Goal: Task Accomplishment & Management: Complete application form

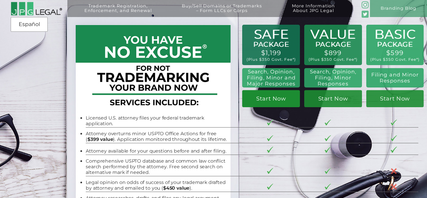
click at [274, 99] on link "Start Now" at bounding box center [271, 98] width 58 height 17
click at [276, 100] on link "Start Now" at bounding box center [271, 98] width 58 height 17
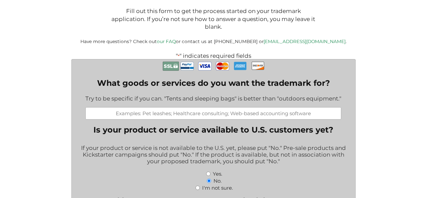
scroll to position [116, 0]
click at [201, 115] on input "What goods or services do you want the trademark for?" at bounding box center [213, 113] width 256 height 12
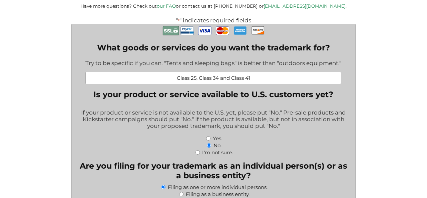
scroll to position [150, 0]
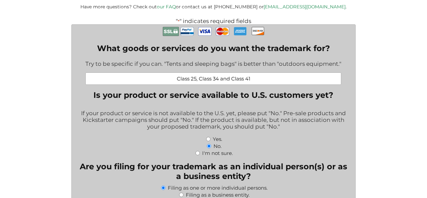
type input "Class 25, Class 34 and Class 41"
click at [200, 156] on div "I'm not sure." at bounding box center [214, 152] width 274 height 7
click at [198, 155] on input "I'm not sure." at bounding box center [198, 153] width 4 height 4
radio input "true"
click at [209, 141] on input "Yes." at bounding box center [208, 139] width 4 height 4
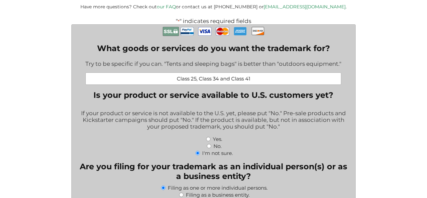
radio input "true"
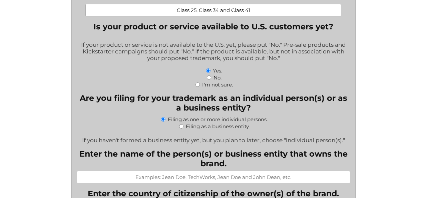
scroll to position [219, 0]
click at [183, 128] on input "Filing as a business entity." at bounding box center [181, 126] width 4 height 4
radio input "true"
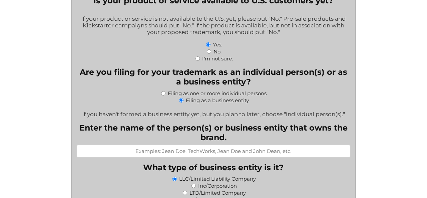
scroll to position [245, 0]
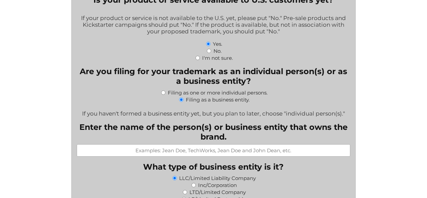
click at [159, 151] on input "Enter the name of the person(s) or business entity that owns the brand." at bounding box center [214, 150] width 274 height 12
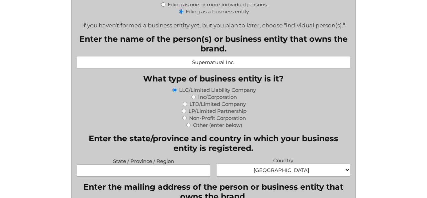
scroll to position [333, 0]
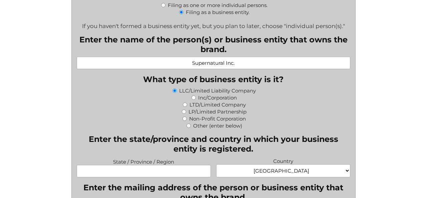
type input "Supernatural Inc."
click at [194, 99] on input "Inc/Corporation" at bounding box center [194, 97] width 4 height 4
radio input "true"
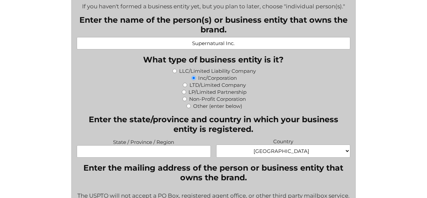
scroll to position [358, 0]
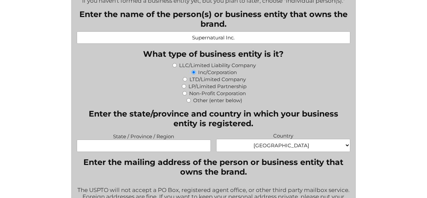
click at [142, 149] on input "State / Province / Region" at bounding box center [144, 146] width 134 height 12
type input "New York"
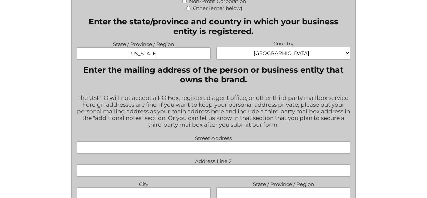
scroll to position [453, 0]
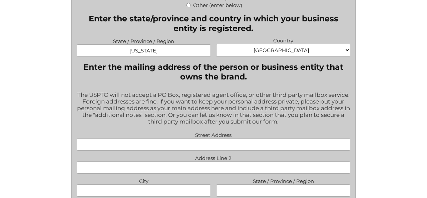
click at [230, 147] on input "Street Address" at bounding box center [214, 144] width 274 height 12
type input "1679 212TH ST"
type input "Bayside"
type input "NY"
type input "11360"
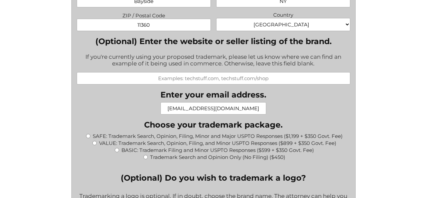
scroll to position [644, 0]
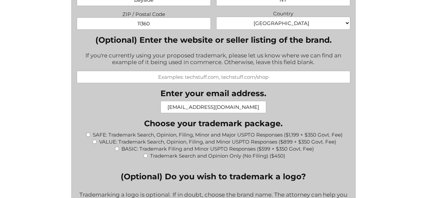
drag, startPoint x: 252, startPoint y: 110, endPoint x: 153, endPoint y: 110, distance: 99.5
click at [153, 110] on div "What goods or services do you want the trademark for? Try to be specific if you…" at bounding box center [214, 124] width 274 height 1186
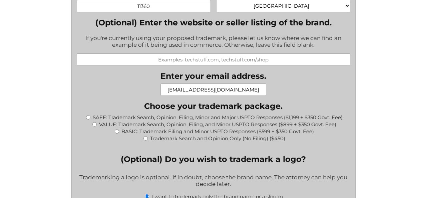
scroll to position [662, 0]
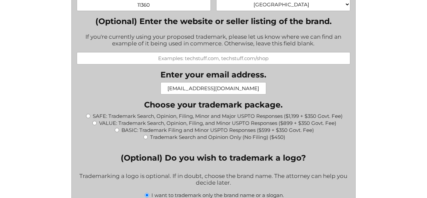
type input "supernaturalnyc@proton.me"
click at [87, 118] on input "SAFE: Trademark Search, Opinion, Filing, Minor and Major USPTO Responses ($1,19…" at bounding box center [88, 116] width 4 height 4
radio input "true"
type input "$1,549.00"
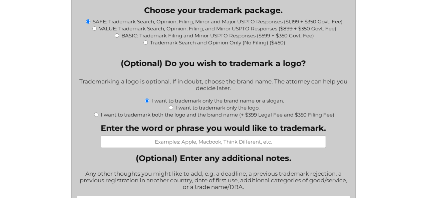
scroll to position [758, 0]
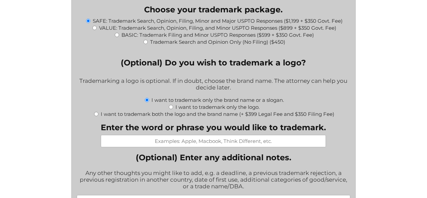
click at [183, 147] on input "Enter the word or phrase you would like to trademark." at bounding box center [213, 141] width 225 height 12
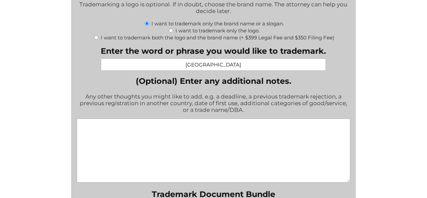
scroll to position [836, 0]
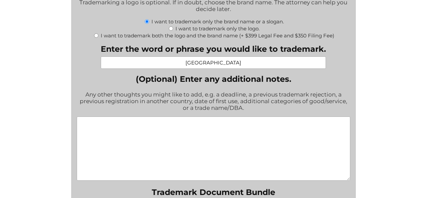
type input "Saint NYC"
click at [125, 138] on textarea "(Optional) Enter any additional notes." at bounding box center [214, 149] width 274 height 64
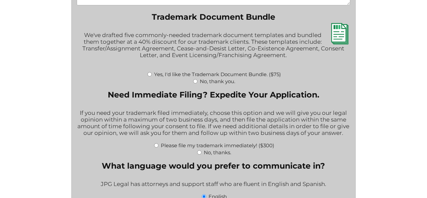
scroll to position [1012, 0]
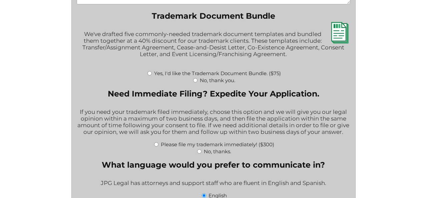
click at [151, 75] on input "Yes, I'd like the Trademark Document Bundle. ($75)" at bounding box center [150, 73] width 4 height 4
radio input "true"
type input "$1,624.00"
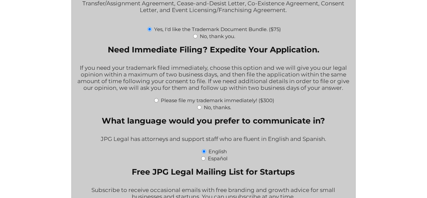
scroll to position [1058, 0]
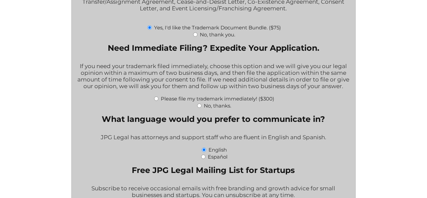
click at [199, 108] on input "No, thanks." at bounding box center [199, 106] width 4 height 4
radio input "true"
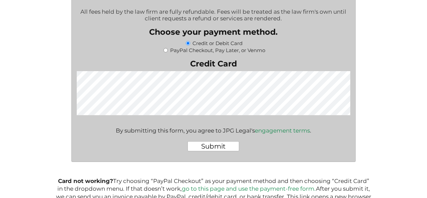
scroll to position [1299, 0]
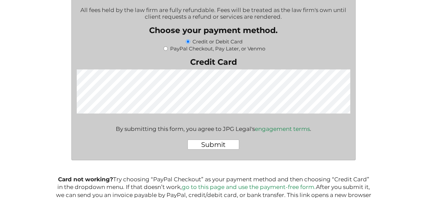
click at [274, 132] on link "engagement terms" at bounding box center [282, 129] width 55 height 7
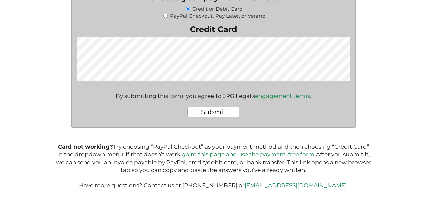
scroll to position [1344, 0]
click at [207, 111] on input "Submit" at bounding box center [214, 112] width 52 height 10
